Goal: Navigation & Orientation: Find specific page/section

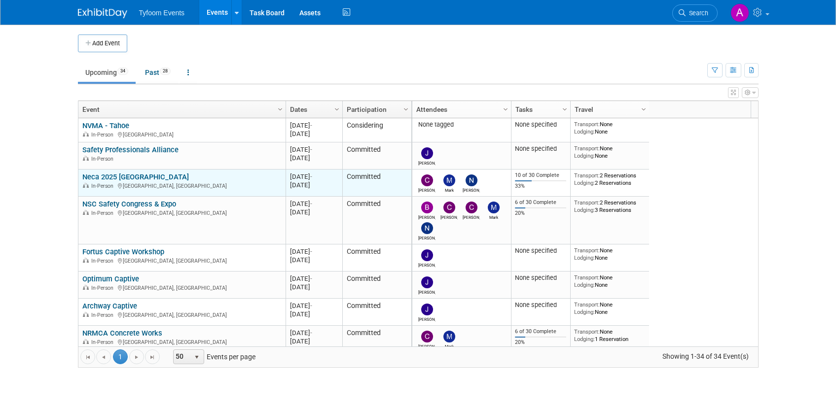
click at [128, 178] on link "Neca 2025 [GEOGRAPHIC_DATA]" at bounding box center [135, 177] width 107 height 9
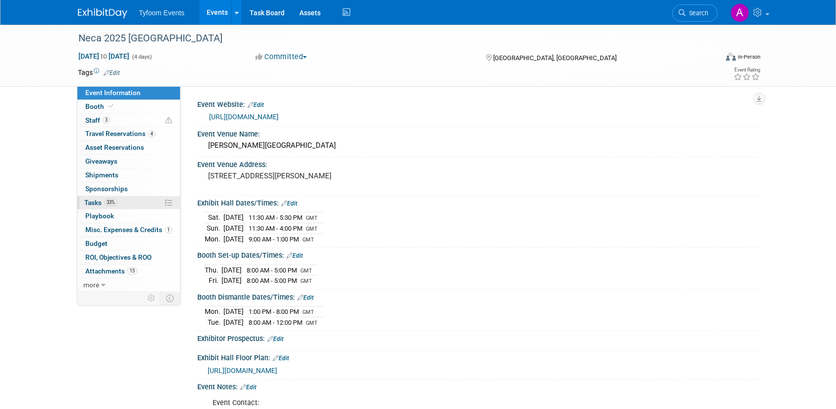
click at [99, 205] on span "Tasks 33%" at bounding box center [100, 203] width 33 height 8
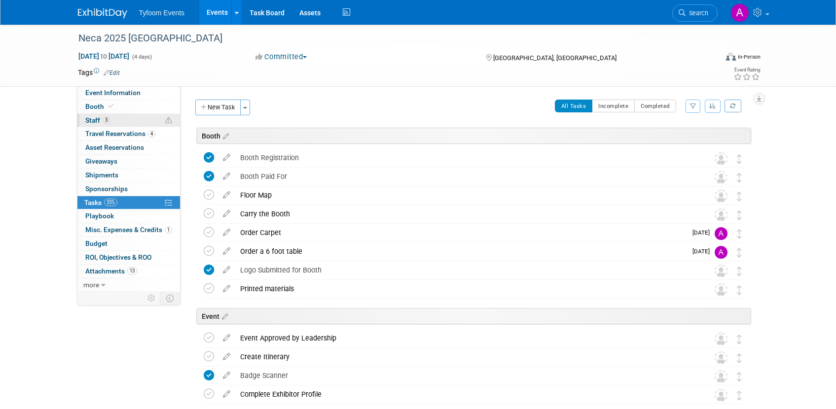
click at [101, 122] on span "Staff 3" at bounding box center [97, 120] width 25 height 8
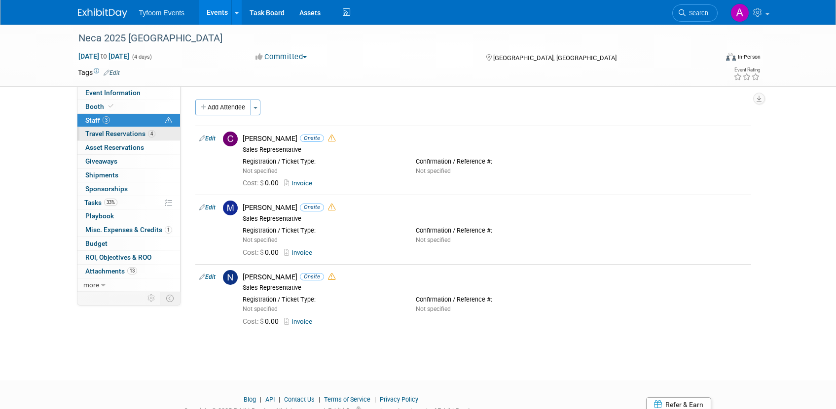
click at [124, 136] on span "Travel Reservations 4" at bounding box center [120, 134] width 70 height 8
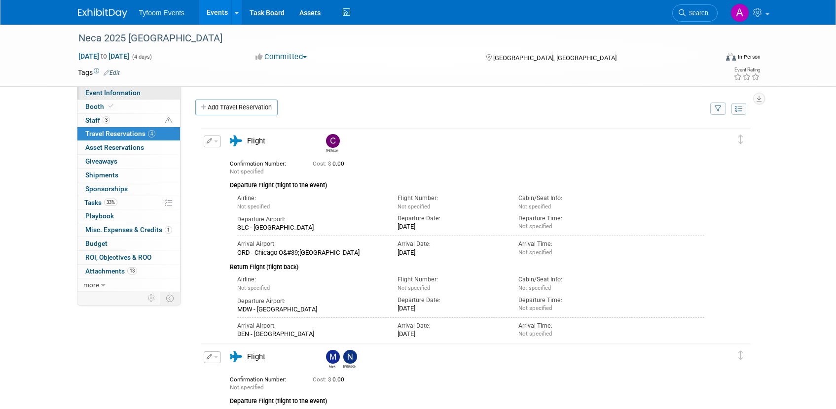
click at [113, 93] on span "Event Information" at bounding box center [112, 93] width 55 height 8
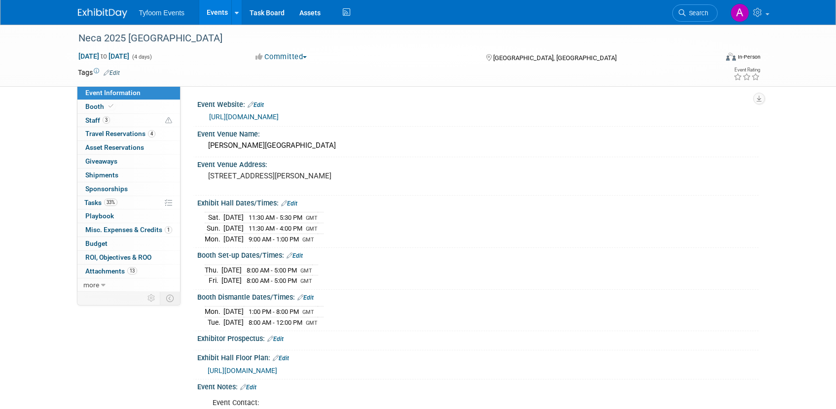
click at [212, 21] on link "Events" at bounding box center [217, 12] width 36 height 25
